Goal: Find specific page/section

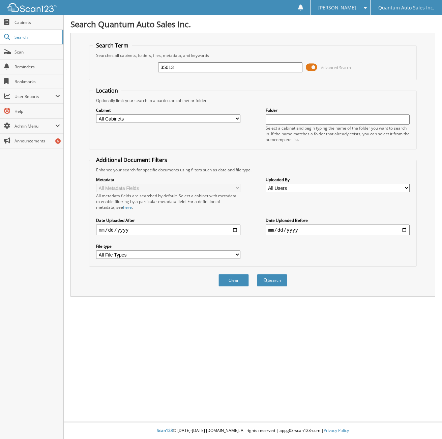
type input "35013"
click at [257, 274] on button "Search" at bounding box center [272, 280] width 30 height 12
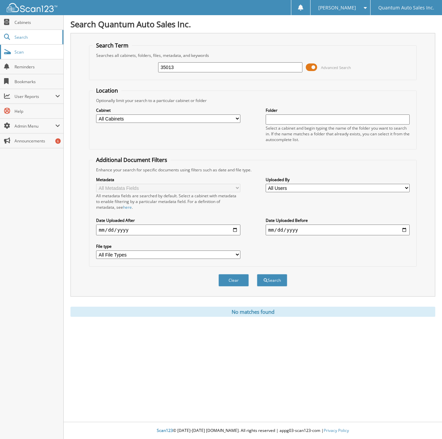
click at [47, 54] on span "Scan" at bounding box center [36, 52] width 45 height 6
click at [23, 22] on span "Cabinets" at bounding box center [36, 23] width 45 height 6
